Goal: Navigation & Orientation: Find specific page/section

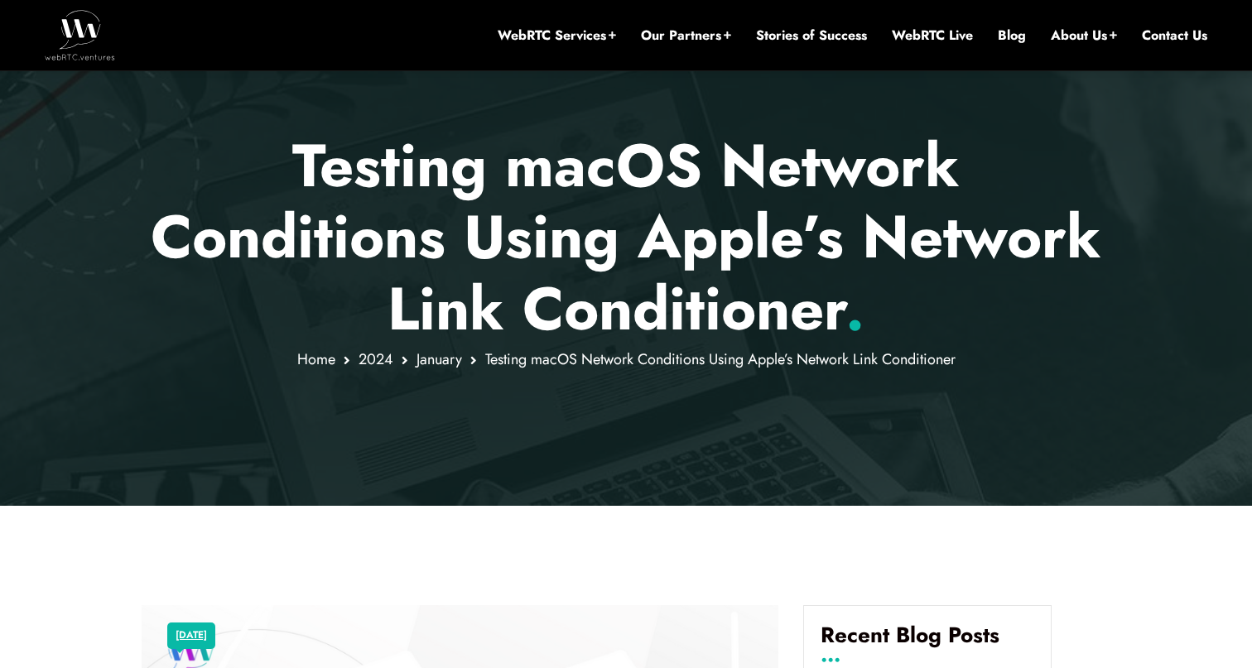
scroll to position [128, 0]
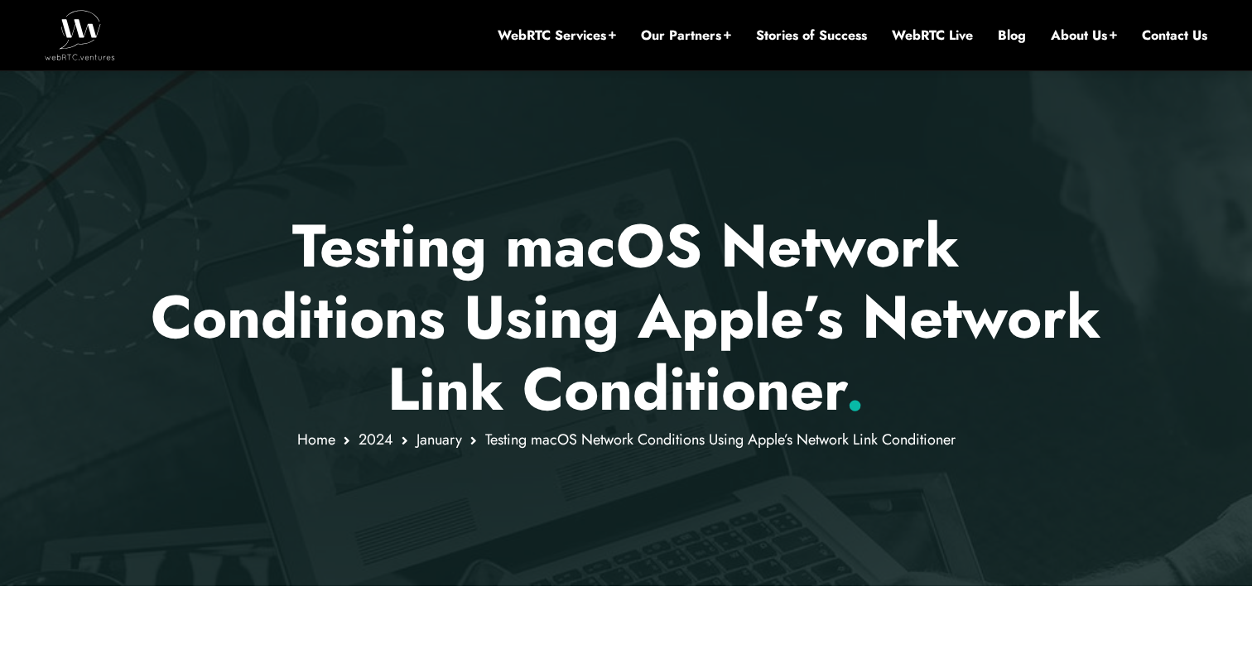
click at [93, 46] on img at bounding box center [80, 35] width 70 height 50
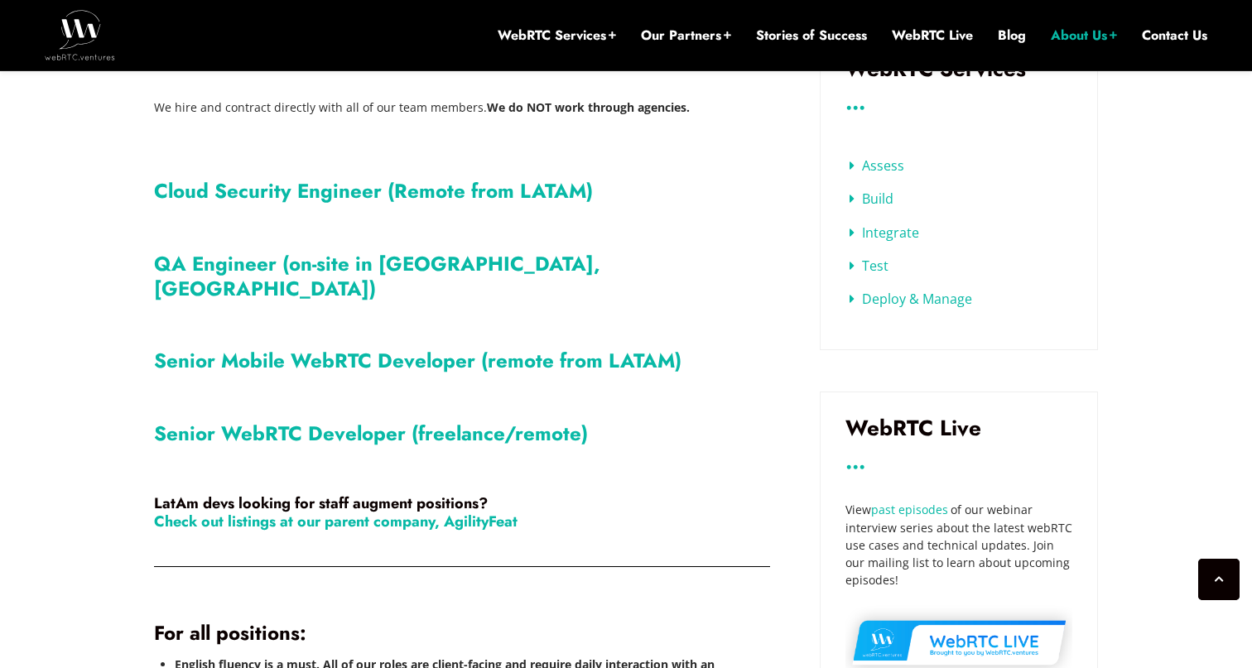
scroll to position [587, 0]
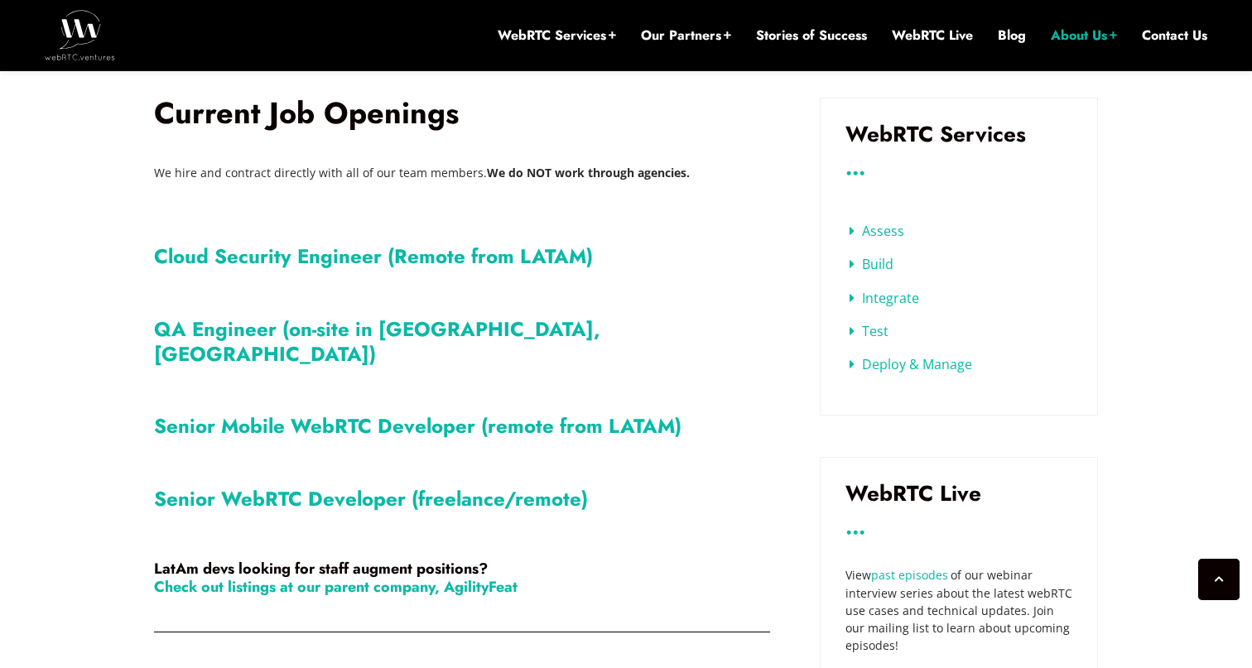
click at [537, 485] on link "Senior WebRTC Developer (freelance/remote)" at bounding box center [371, 499] width 434 height 29
click at [577, 412] on link "Senior Mobile WebRTC Developer (remote from LATAM)" at bounding box center [418, 426] width 528 height 29
